Goal: Transaction & Acquisition: Download file/media

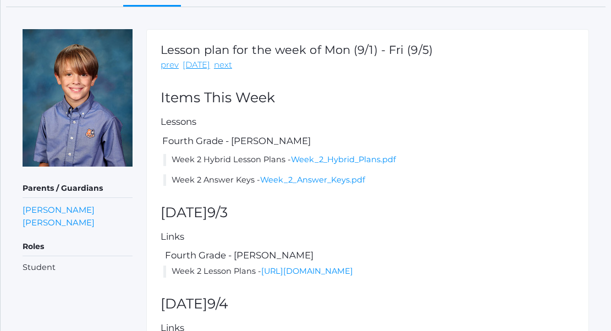
scroll to position [124, 0]
click at [55, 224] on link "[PERSON_NAME]" at bounding box center [59, 223] width 72 height 13
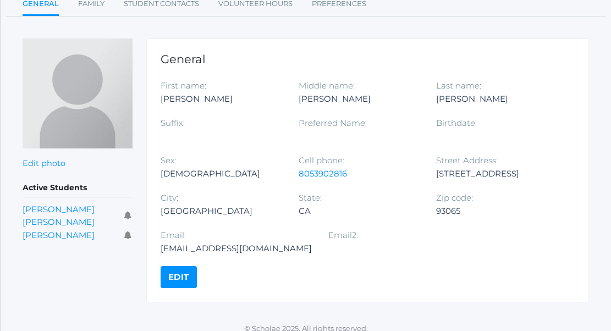
scroll to position [126, 0]
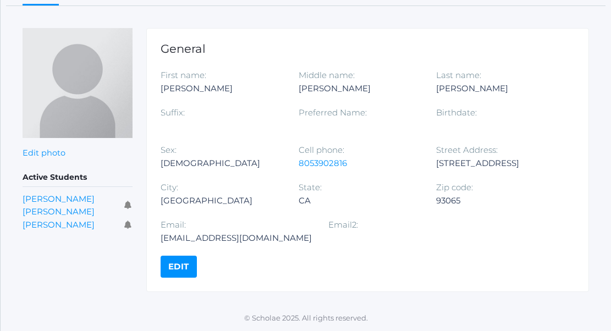
click at [56, 204] on span "[PERSON_NAME] [PERSON_NAME]" at bounding box center [71, 206] width 97 height 26
click at [57, 199] on link "[PERSON_NAME] [PERSON_NAME]" at bounding box center [59, 206] width 72 height 24
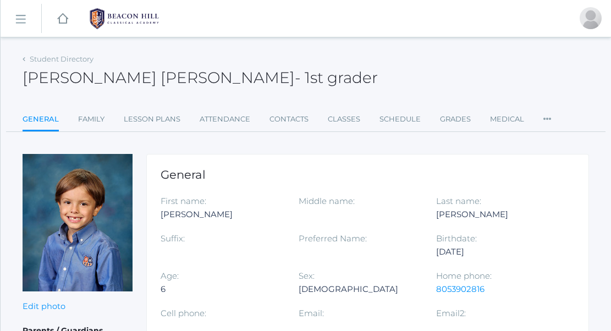
scroll to position [12, 0]
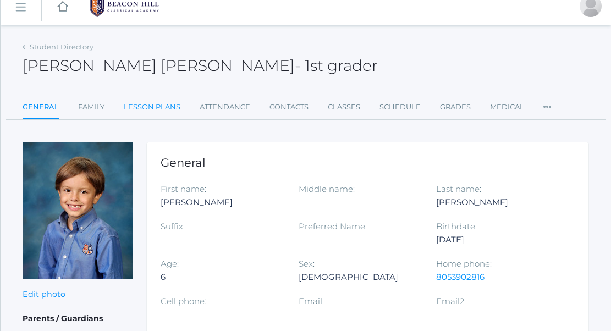
click at [155, 101] on link "Lesson Plans" at bounding box center [152, 107] width 57 height 22
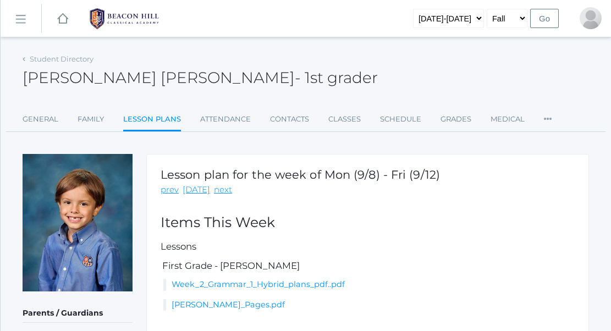
click at [223, 311] on div "Lesson plan for the week of Mon (9/8) - Fri (9/12) prev [DATE] next Items This …" at bounding box center [367, 276] width 443 height 244
click at [220, 302] on link "[PERSON_NAME]_Pages.pdf" at bounding box center [228, 305] width 113 height 10
